Goal: Information Seeking & Learning: Learn about a topic

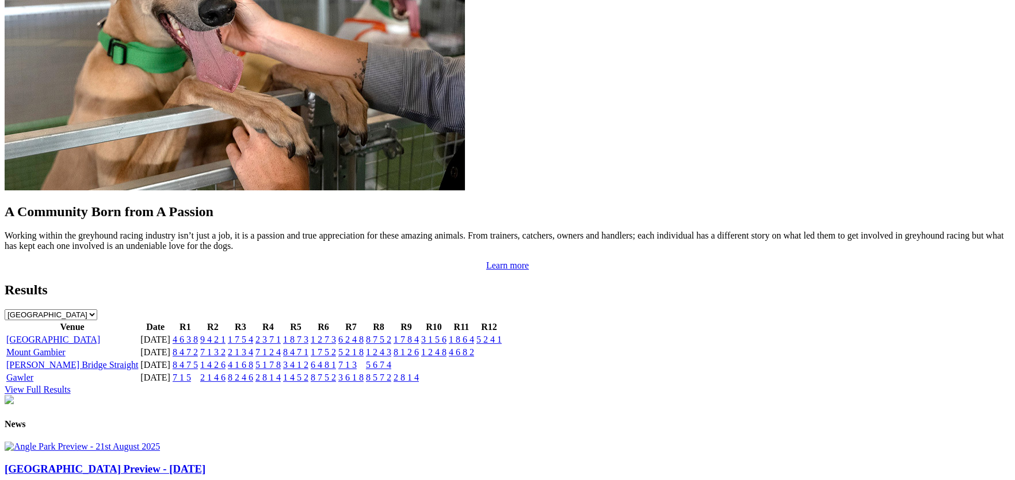
scroll to position [1030, 0]
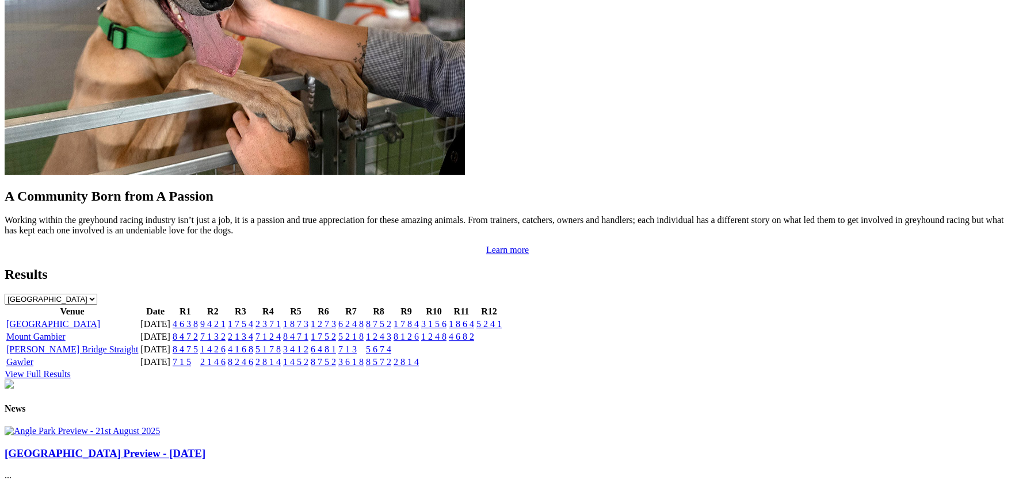
click at [100, 319] on link "[GEOGRAPHIC_DATA]" at bounding box center [53, 324] width 94 height 10
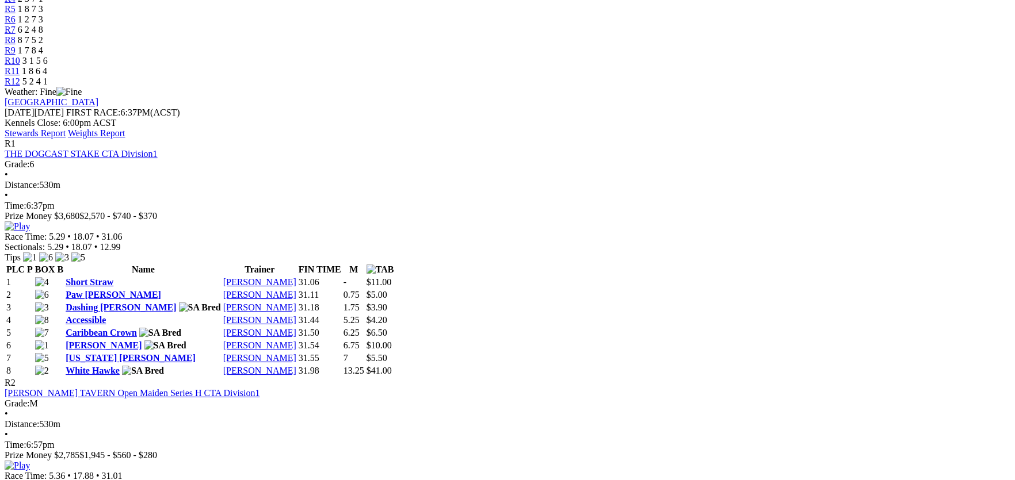
scroll to position [447, 0]
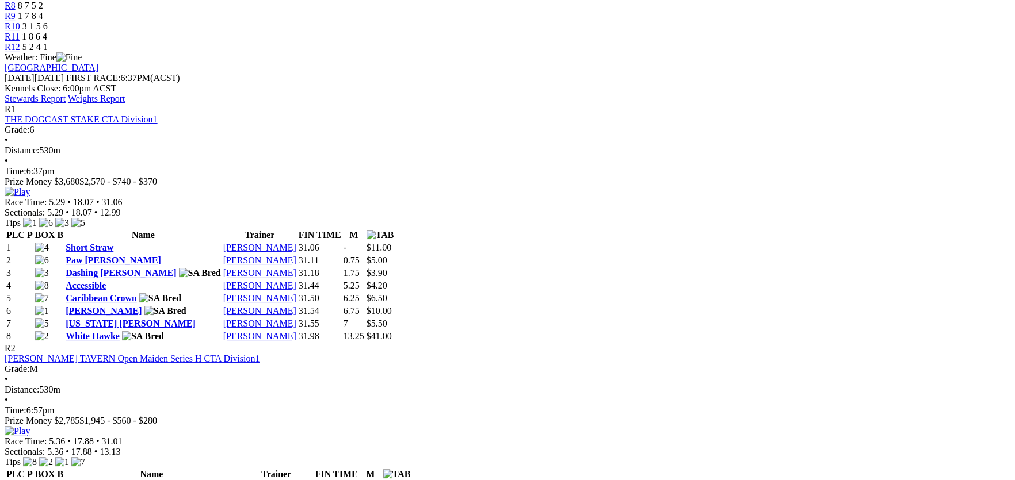
scroll to position [481, 0]
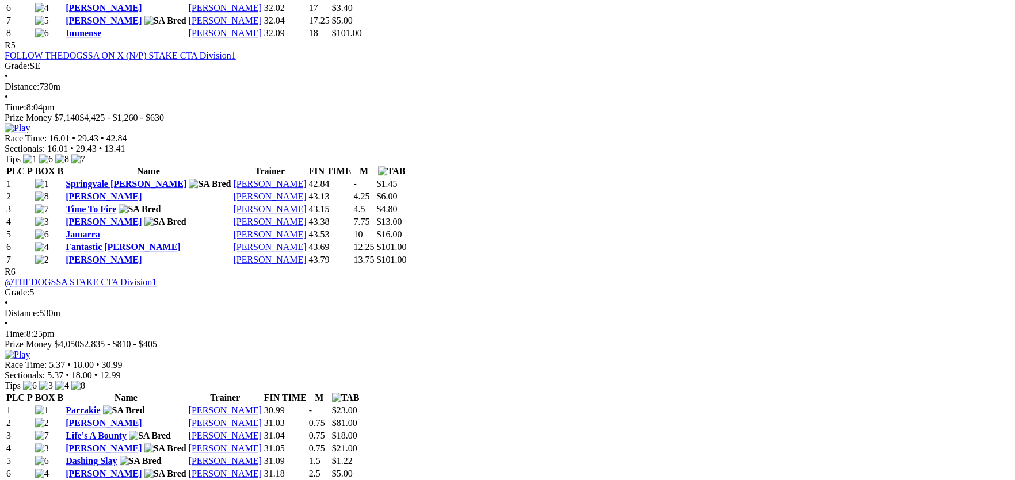
scroll to position [1488, 0]
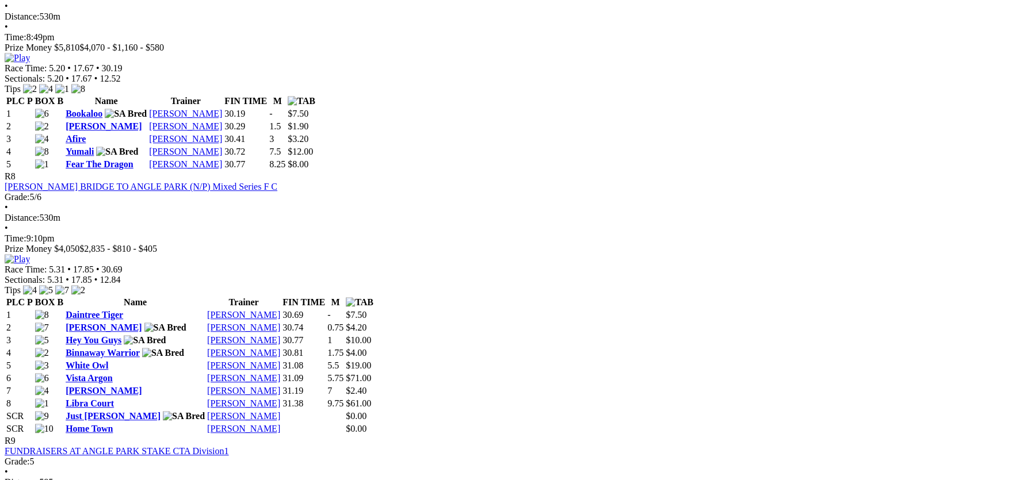
scroll to position [2363, 0]
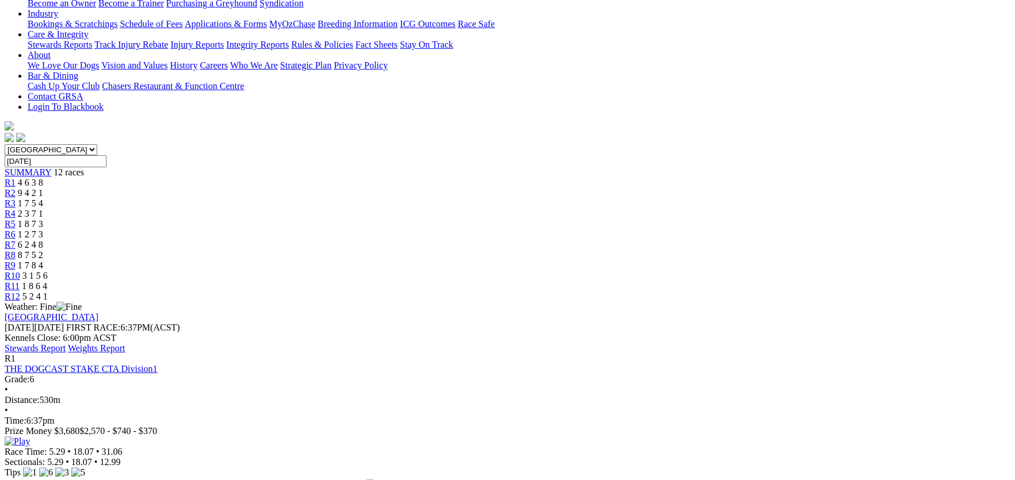
scroll to position [0, 0]
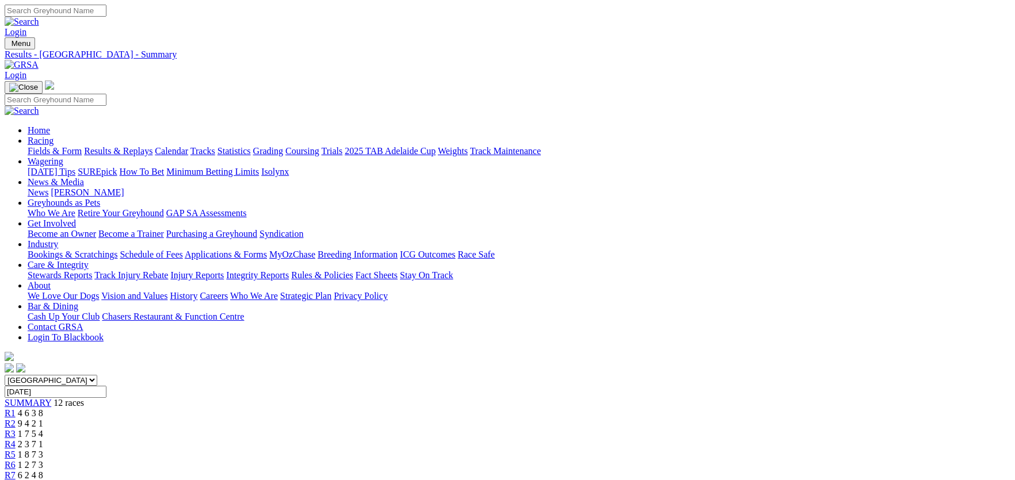
click at [89, 260] on link "Care & Integrity" at bounding box center [58, 265] width 61 height 10
click at [289, 270] on link "Integrity Reports" at bounding box center [257, 275] width 63 height 10
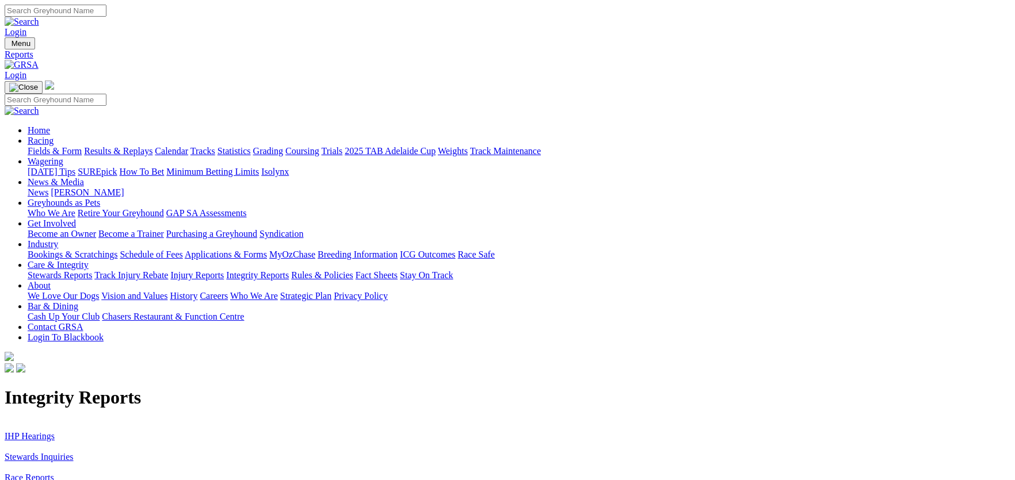
click at [55, 431] on link "IHP Hearings" at bounding box center [30, 436] width 50 height 10
click at [74, 452] on link "Stewards Inquiries" at bounding box center [39, 457] width 69 height 10
